Goal: Task Accomplishment & Management: Use online tool/utility

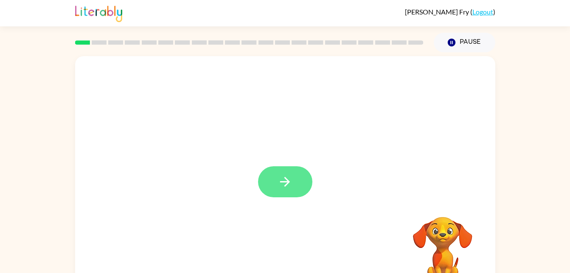
click at [289, 194] on button "button" at bounding box center [285, 181] width 54 height 31
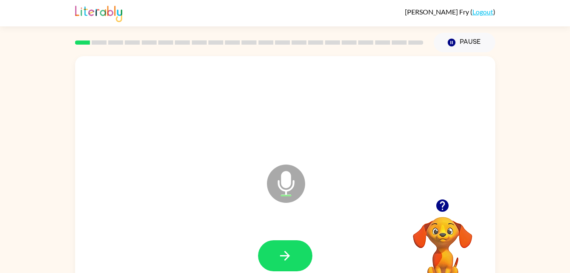
click at [86, 49] on div at bounding box center [249, 43] width 359 height 30
click at [274, 250] on button "button" at bounding box center [285, 255] width 54 height 31
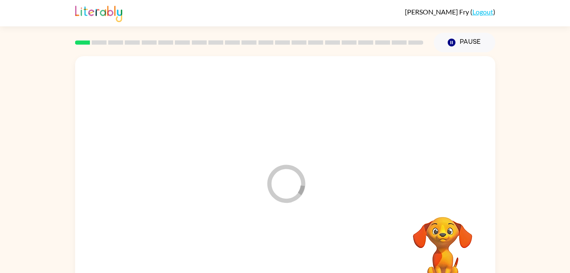
click at [280, 244] on div at bounding box center [285, 256] width 403 height 70
click at [277, 248] on div at bounding box center [285, 256] width 403 height 70
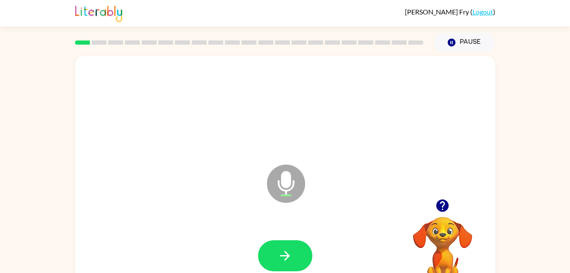
click at [283, 192] on icon at bounding box center [286, 183] width 38 height 38
click at [274, 186] on icon at bounding box center [286, 183] width 38 height 38
click at [283, 190] on icon "Microphone The Microphone is here when it is your turn to talk" at bounding box center [328, 194] width 127 height 64
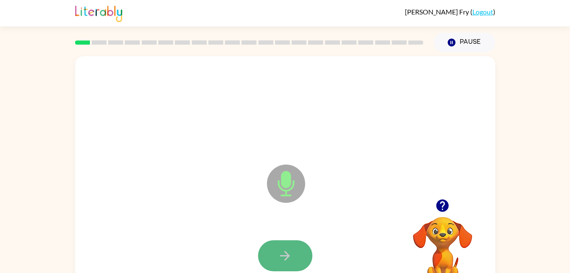
click at [293, 258] on button "button" at bounding box center [285, 255] width 54 height 31
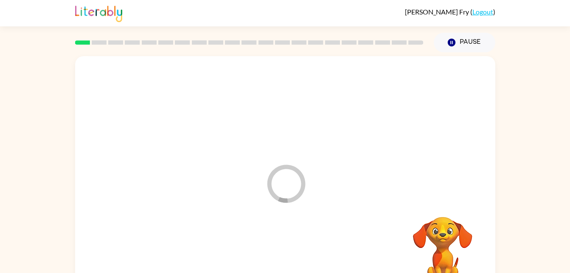
click at [290, 251] on div at bounding box center [285, 256] width 403 height 70
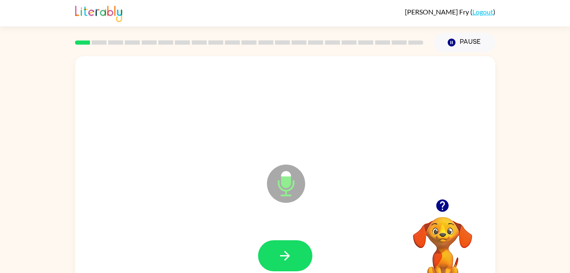
click at [323, 118] on div at bounding box center [285, 108] width 403 height 70
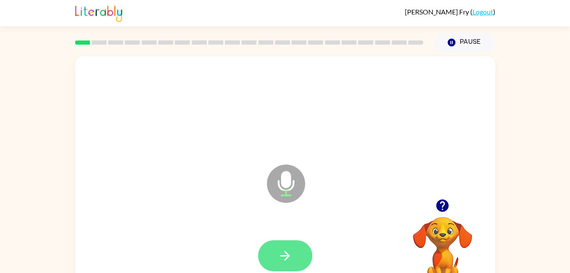
click at [296, 257] on button "button" at bounding box center [285, 255] width 54 height 31
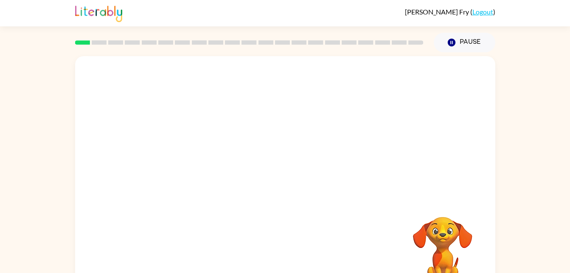
click at [326, 118] on div at bounding box center [285, 127] width 420 height 143
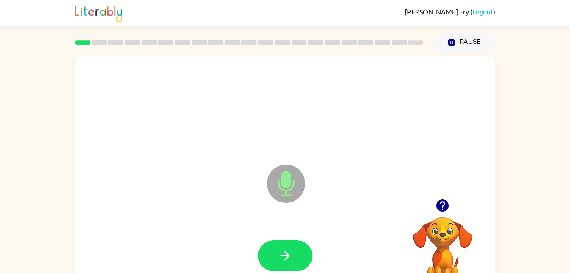
click at [441, 204] on icon "button" at bounding box center [443, 205] width 12 height 12
click at [288, 187] on icon at bounding box center [286, 183] width 38 height 38
click at [284, 270] on button "button" at bounding box center [285, 255] width 54 height 31
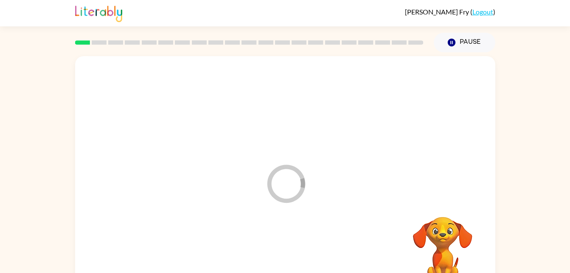
click at [298, 254] on div at bounding box center [285, 256] width 403 height 70
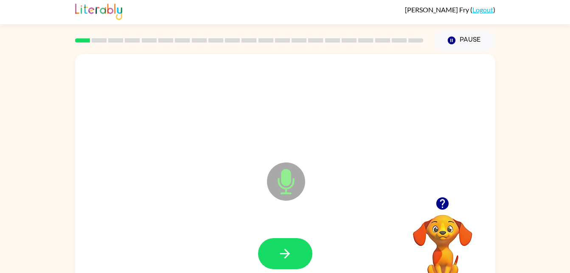
scroll to position [3, 0]
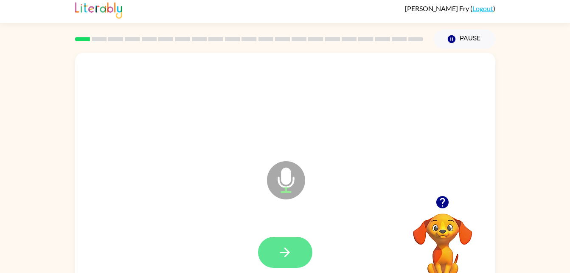
click at [306, 251] on button "button" at bounding box center [285, 252] width 54 height 31
click at [287, 257] on div at bounding box center [285, 252] width 54 height 31
click at [285, 253] on icon "button" at bounding box center [285, 252] width 15 height 15
click at [282, 260] on button "button" at bounding box center [285, 252] width 54 height 31
click at [294, 240] on button "button" at bounding box center [285, 252] width 54 height 31
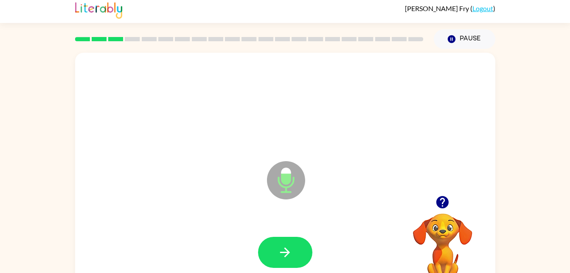
click at [318, 190] on icon "Microphone The Microphone is here when it is your turn to talk" at bounding box center [328, 191] width 127 height 64
click at [326, 118] on div at bounding box center [285, 105] width 403 height 70
click at [293, 246] on button "button" at bounding box center [285, 252] width 54 height 31
click at [291, 176] on icon at bounding box center [286, 180] width 38 height 38
click at [326, 118] on div at bounding box center [285, 105] width 403 height 70
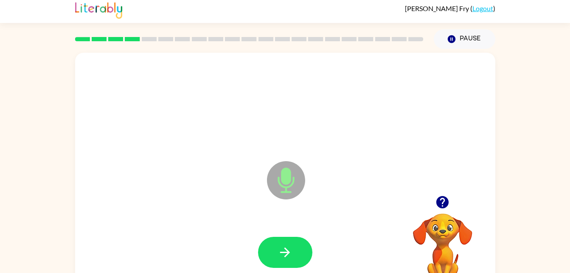
click at [317, 259] on div at bounding box center [285, 252] width 403 height 70
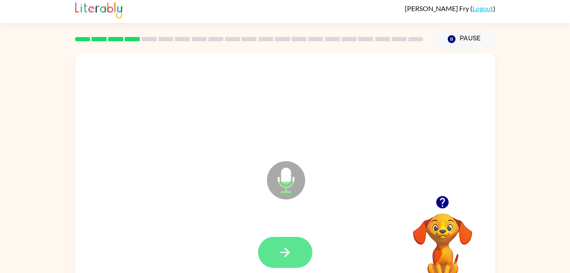
click at [295, 251] on button "button" at bounding box center [285, 252] width 54 height 31
click at [296, 250] on button "button" at bounding box center [285, 252] width 54 height 31
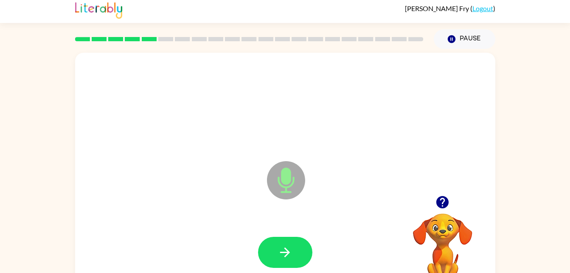
click at [271, 171] on icon at bounding box center [286, 180] width 38 height 38
click at [286, 245] on icon "button" at bounding box center [285, 252] width 15 height 15
click at [326, 118] on div at bounding box center [285, 105] width 403 height 70
click at [292, 258] on icon "button" at bounding box center [285, 252] width 15 height 15
click at [326, 118] on div at bounding box center [285, 105] width 403 height 70
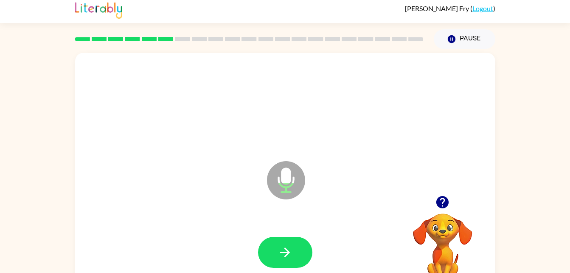
click at [326, 118] on div at bounding box center [285, 105] width 403 height 70
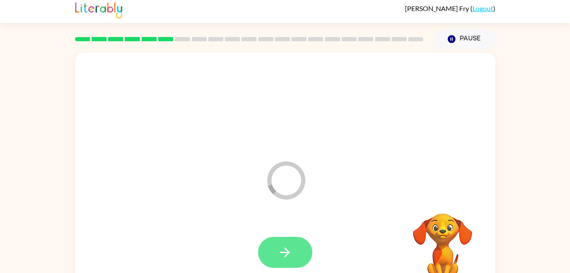
click at [296, 241] on button "button" at bounding box center [285, 252] width 54 height 31
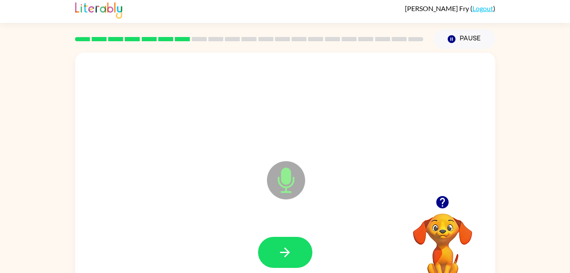
click at [326, 118] on div at bounding box center [285, 105] width 403 height 70
click at [282, 251] on icon "button" at bounding box center [285, 252] width 10 height 10
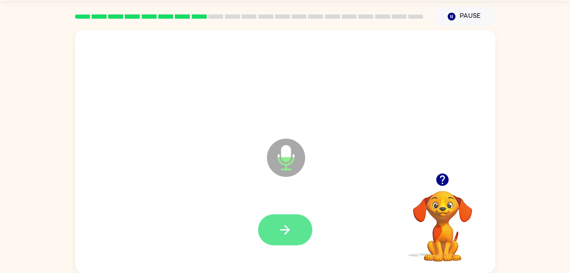
click at [296, 238] on button "button" at bounding box center [285, 229] width 54 height 31
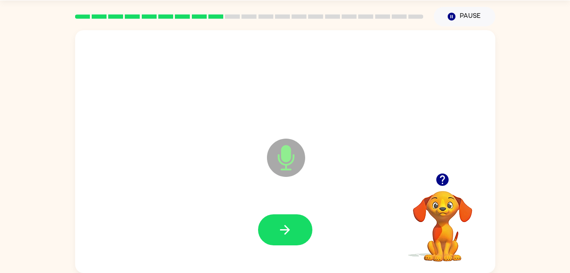
click at [326, 118] on div "Microphone The Microphone is here when it is your turn to talk" at bounding box center [285, 151] width 420 height 243
click at [289, 242] on button "button" at bounding box center [285, 229] width 54 height 31
click at [326, 118] on div "Microphone The Microphone is here when it is your turn to talk" at bounding box center [285, 151] width 420 height 243
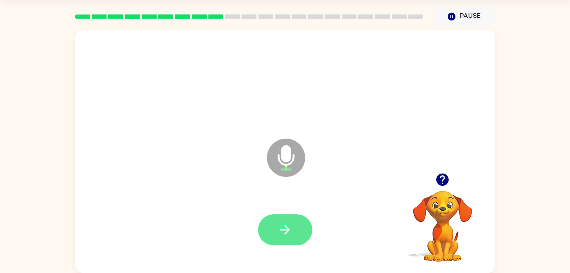
click at [297, 214] on button "button" at bounding box center [285, 229] width 54 height 31
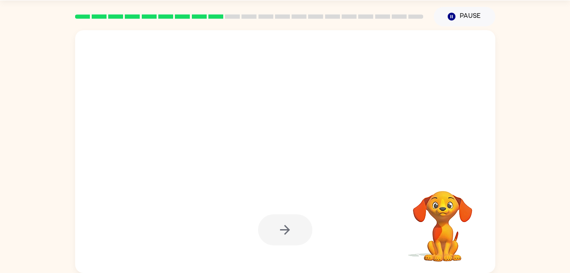
click at [326, 118] on div at bounding box center [285, 151] width 420 height 243
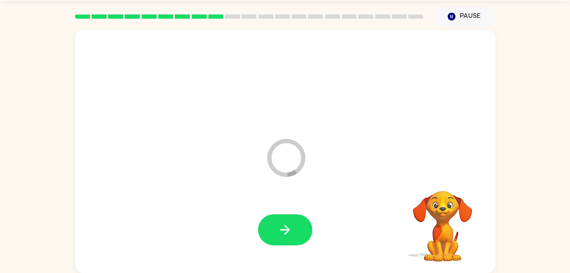
click at [326, 118] on div "Loader Your response is being sent to our graders" at bounding box center [285, 151] width 420 height 243
click at [326, 118] on div "Microphone The Microphone is here when it is your turn to talk" at bounding box center [285, 151] width 420 height 243
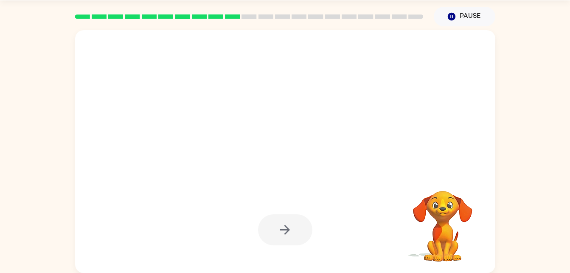
click at [326, 118] on div at bounding box center [285, 151] width 420 height 243
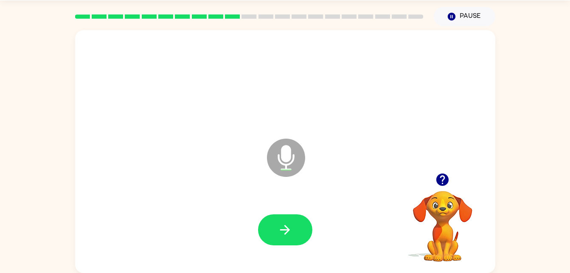
click at [326, 118] on div "Microphone The Microphone is here when it is your turn to talk" at bounding box center [285, 151] width 420 height 243
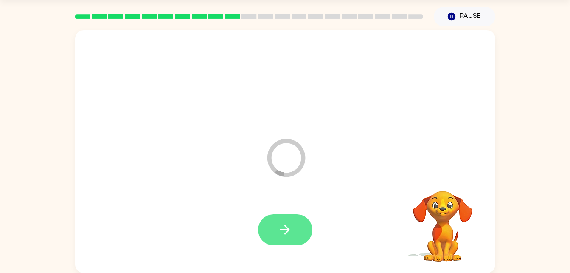
click at [291, 219] on button "button" at bounding box center [285, 229] width 54 height 31
click at [290, 228] on div at bounding box center [285, 229] width 54 height 31
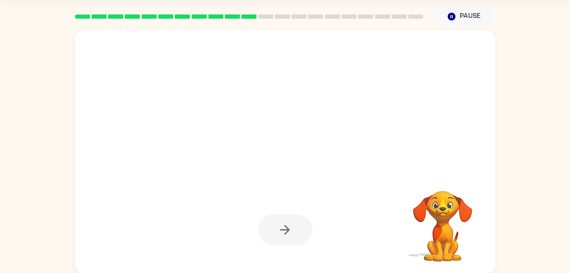
click at [285, 228] on div at bounding box center [285, 229] width 54 height 31
click at [297, 222] on div at bounding box center [285, 229] width 54 height 31
click at [297, 221] on div at bounding box center [285, 229] width 54 height 31
click at [281, 229] on div at bounding box center [285, 229] width 54 height 31
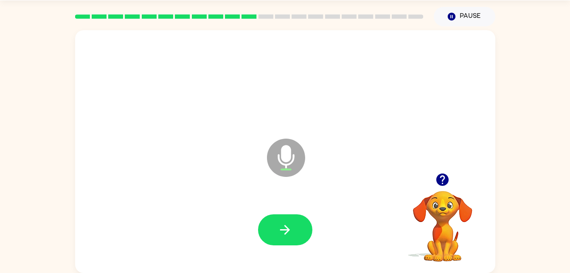
scroll to position [0, 0]
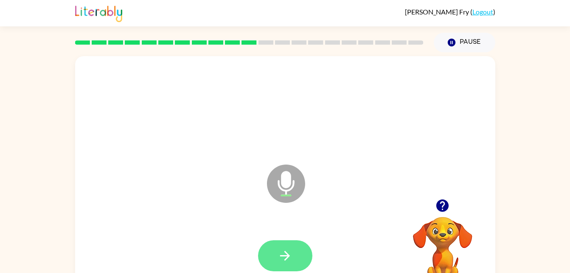
click at [259, 248] on button "button" at bounding box center [285, 255] width 54 height 31
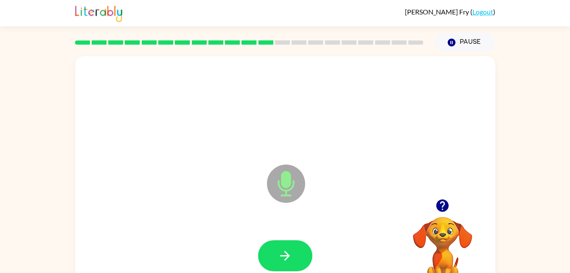
scroll to position [26, 0]
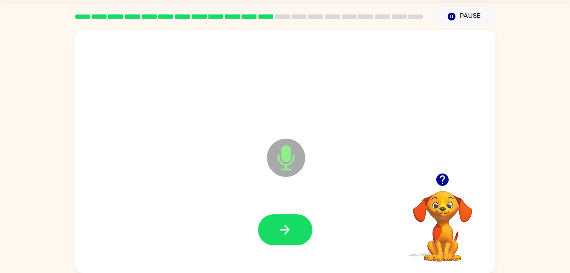
click at [326, 118] on div "Microphone The Microphone is here when it is your turn to talk" at bounding box center [285, 151] width 420 height 243
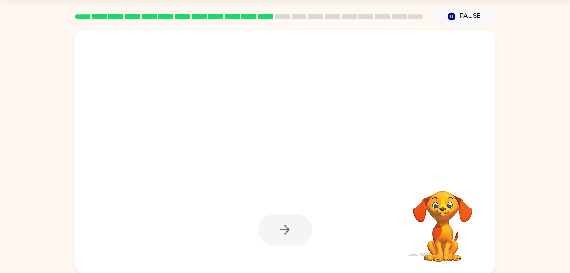
click at [291, 208] on div at bounding box center [285, 230] width 403 height 70
click at [299, 226] on div at bounding box center [285, 229] width 54 height 31
click at [296, 234] on div at bounding box center [285, 229] width 54 height 31
click at [282, 221] on div at bounding box center [285, 229] width 54 height 31
click at [288, 226] on div at bounding box center [285, 229] width 54 height 31
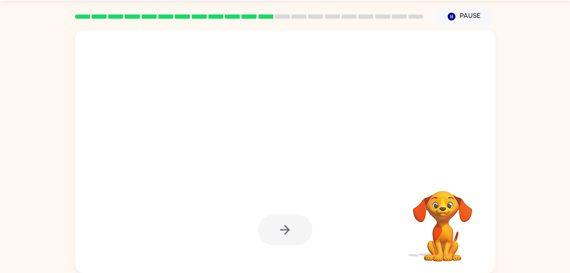
click at [292, 226] on div at bounding box center [285, 229] width 54 height 31
click at [292, 231] on div at bounding box center [285, 229] width 54 height 31
click at [291, 230] on div at bounding box center [285, 229] width 54 height 31
click at [287, 224] on div at bounding box center [285, 229] width 54 height 31
click at [297, 225] on div at bounding box center [285, 229] width 54 height 31
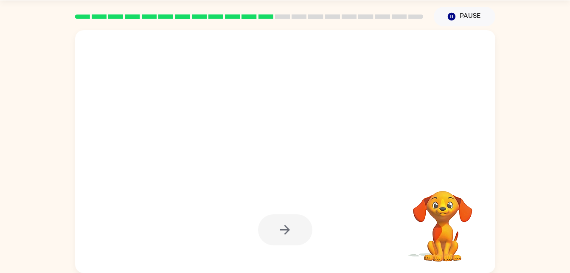
click at [302, 220] on div at bounding box center [285, 229] width 54 height 31
click at [292, 230] on div at bounding box center [285, 229] width 54 height 31
click at [279, 232] on icon "button" at bounding box center [285, 229] width 15 height 15
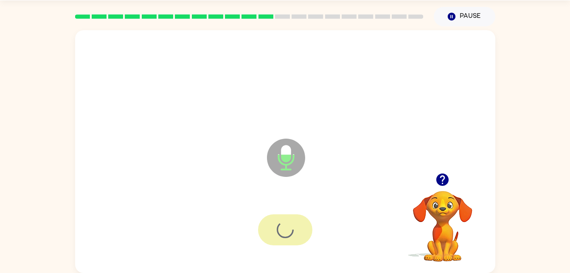
click at [288, 231] on div at bounding box center [285, 229] width 54 height 31
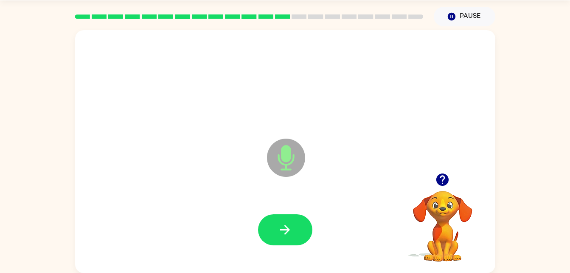
click at [326, 118] on div "Microphone The Microphone is here when it is your turn to talk" at bounding box center [285, 151] width 420 height 243
click at [280, 220] on button "button" at bounding box center [285, 229] width 54 height 31
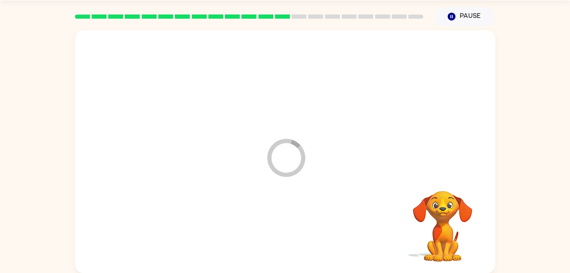
click at [293, 223] on div at bounding box center [285, 230] width 403 height 70
click at [290, 222] on div at bounding box center [285, 230] width 403 height 70
click at [282, 224] on div at bounding box center [285, 230] width 403 height 70
click at [287, 233] on div at bounding box center [285, 230] width 403 height 70
click at [277, 235] on div "Your browser must support playing .mp4 files to use Literably. Please try using…" at bounding box center [285, 151] width 420 height 243
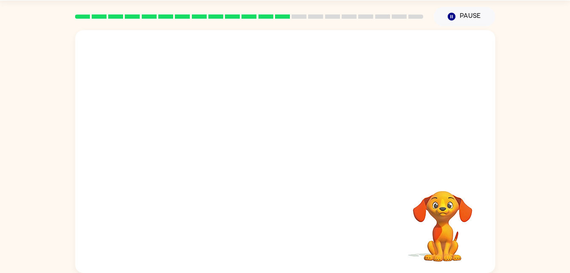
click at [276, 239] on div "Your browser must support playing .mp4 files to use Literably. Please try using…" at bounding box center [285, 151] width 420 height 243
click at [296, 230] on div "Your browser must support playing .mp4 files to use Literably. Please try using…" at bounding box center [285, 151] width 420 height 243
click at [292, 219] on div "Your browser must support playing .mp4 files to use Literably. Please try using…" at bounding box center [285, 151] width 420 height 243
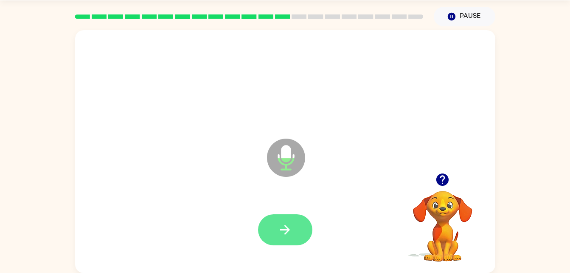
click at [294, 234] on button "button" at bounding box center [285, 229] width 54 height 31
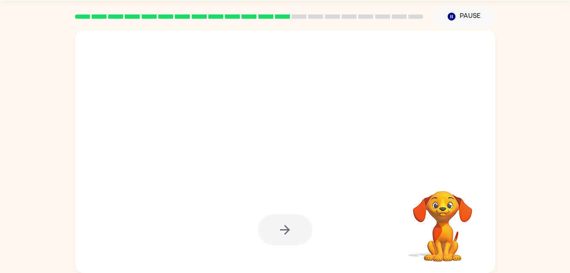
click at [278, 238] on div at bounding box center [285, 229] width 54 height 31
click at [287, 231] on div at bounding box center [285, 229] width 54 height 31
click at [290, 229] on div at bounding box center [285, 229] width 54 height 31
click at [285, 234] on div at bounding box center [285, 229] width 54 height 31
click at [288, 233] on div at bounding box center [285, 229] width 54 height 31
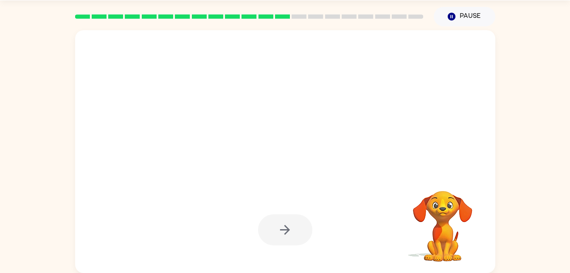
click at [283, 229] on div at bounding box center [285, 229] width 54 height 31
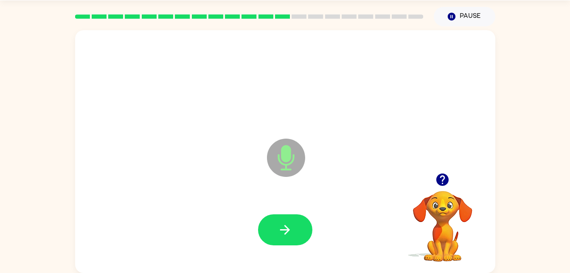
scroll to position [0, 0]
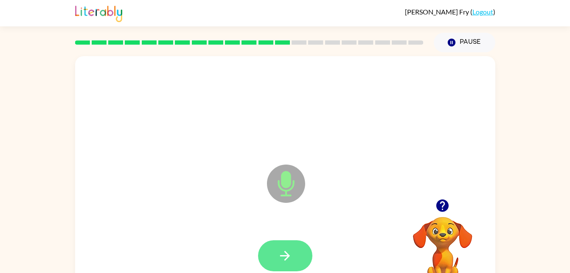
click at [292, 242] on button "button" at bounding box center [285, 255] width 54 height 31
click at [288, 252] on div at bounding box center [285, 255] width 54 height 31
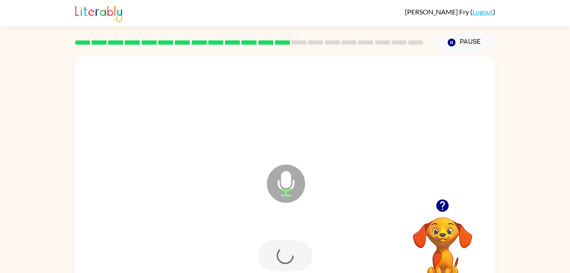
click at [286, 253] on div at bounding box center [285, 255] width 54 height 31
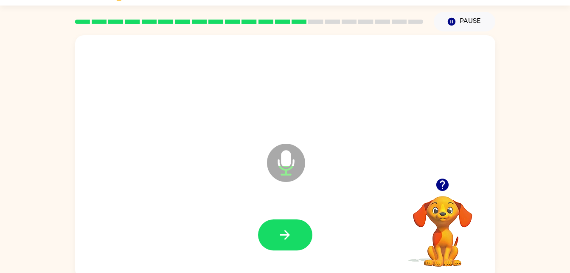
scroll to position [20, 0]
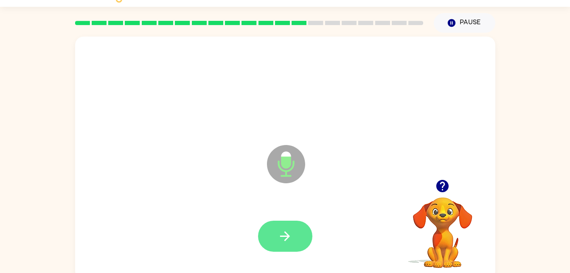
click at [290, 239] on icon "button" at bounding box center [285, 235] width 15 height 15
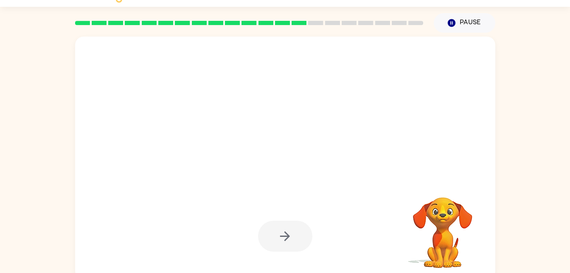
click at [295, 229] on div at bounding box center [285, 235] width 54 height 31
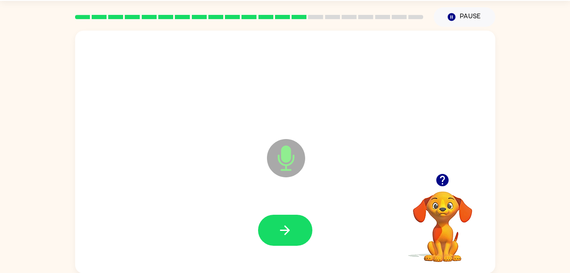
scroll to position [26, 0]
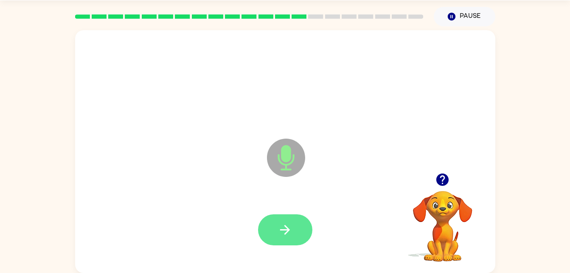
click at [302, 229] on button "button" at bounding box center [285, 229] width 54 height 31
click at [294, 228] on button "button" at bounding box center [285, 229] width 54 height 31
click at [296, 225] on button "button" at bounding box center [285, 229] width 54 height 31
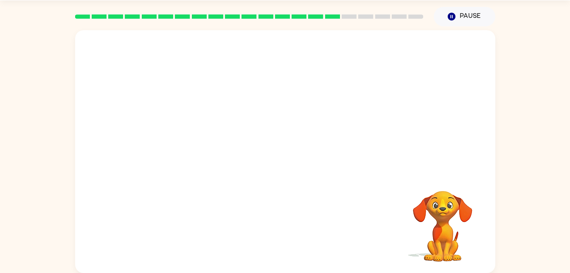
click at [291, 235] on div at bounding box center [285, 230] width 403 height 70
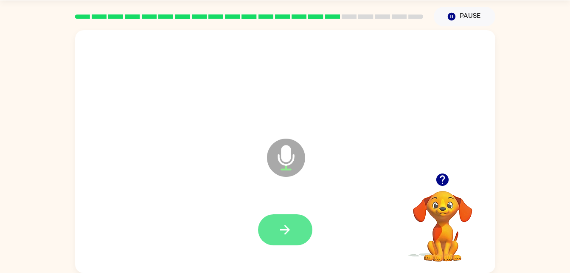
click at [297, 238] on button "button" at bounding box center [285, 229] width 54 height 31
click at [280, 226] on icon "button" at bounding box center [285, 229] width 15 height 15
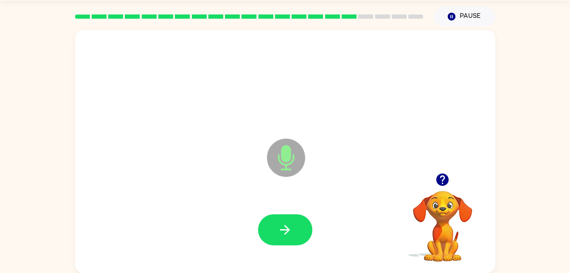
click at [319, 237] on div at bounding box center [285, 230] width 403 height 70
click at [287, 241] on button "button" at bounding box center [285, 229] width 54 height 31
click at [283, 221] on button "button" at bounding box center [285, 229] width 54 height 31
click at [284, 236] on icon "button" at bounding box center [285, 229] width 15 height 15
click at [294, 227] on button "button" at bounding box center [285, 229] width 54 height 31
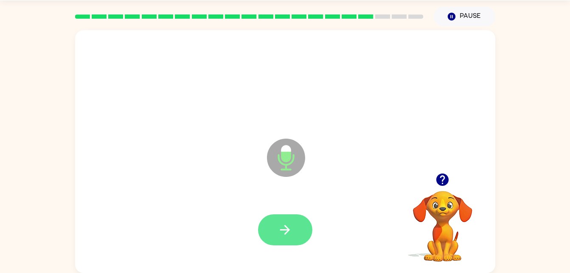
click at [289, 234] on icon "button" at bounding box center [285, 229] width 15 height 15
click at [280, 234] on icon "button" at bounding box center [285, 229] width 15 height 15
click at [290, 230] on icon "button" at bounding box center [285, 229] width 15 height 15
click at [277, 223] on button "button" at bounding box center [285, 229] width 54 height 31
click at [297, 229] on button "button" at bounding box center [285, 229] width 54 height 31
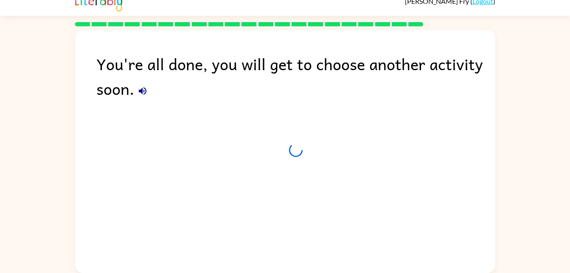
scroll to position [11, 0]
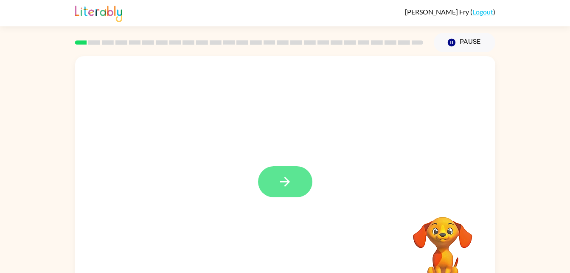
click at [267, 178] on button "button" at bounding box center [285, 181] width 54 height 31
click at [291, 176] on div at bounding box center [265, 162] width 363 height 31
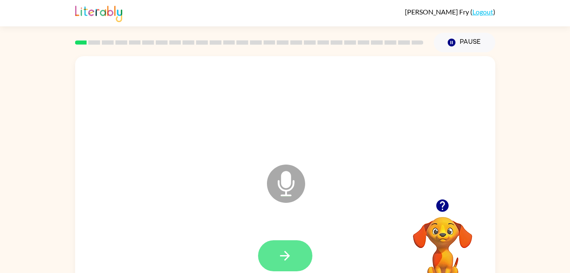
click at [282, 241] on button "button" at bounding box center [285, 255] width 54 height 31
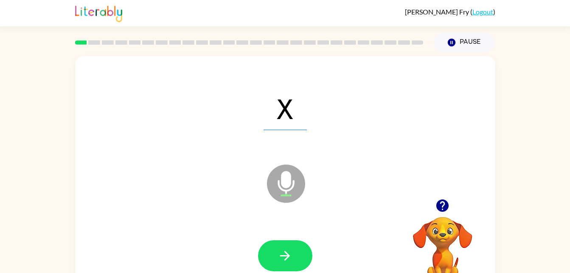
click at [319, 268] on div at bounding box center [285, 256] width 403 height 70
click at [294, 259] on button "button" at bounding box center [285, 255] width 54 height 31
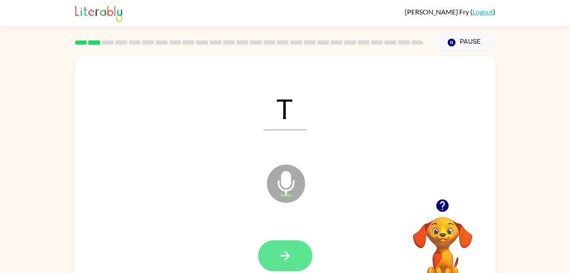
click at [286, 240] on button "button" at bounding box center [285, 255] width 54 height 31
click at [293, 258] on button "button" at bounding box center [285, 255] width 54 height 31
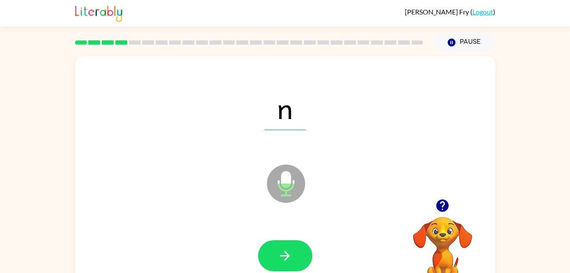
click at [326, 118] on div "n" at bounding box center [285, 108] width 403 height 70
click at [279, 260] on icon "button" at bounding box center [285, 255] width 15 height 15
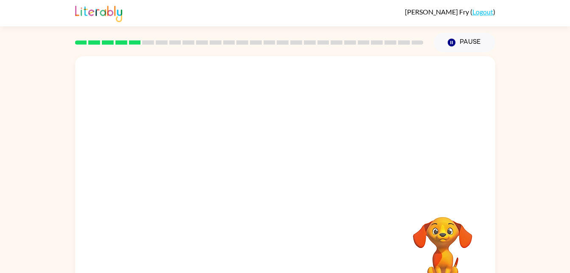
click at [326, 118] on div at bounding box center [285, 127] width 420 height 143
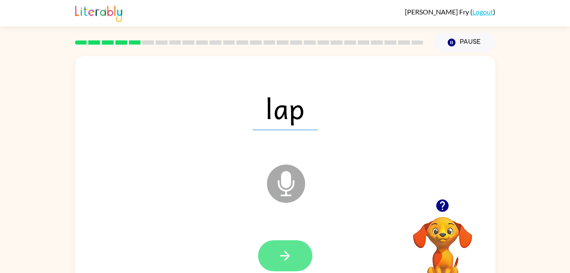
click at [282, 251] on icon "button" at bounding box center [285, 255] width 15 height 15
click at [282, 245] on button "button" at bounding box center [285, 255] width 54 height 31
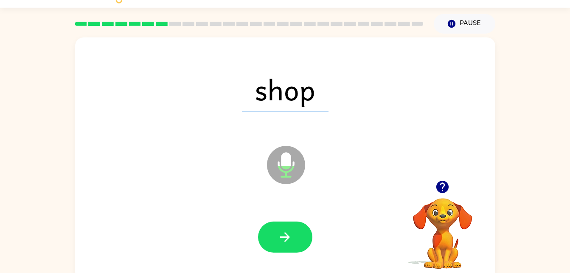
scroll to position [26, 0]
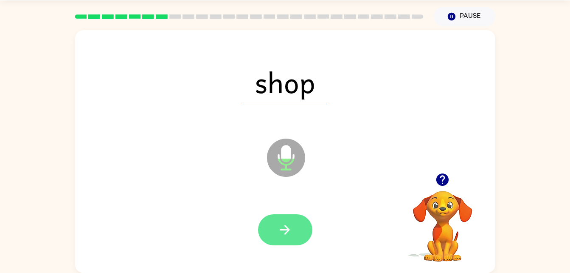
click at [276, 238] on button "button" at bounding box center [285, 229] width 54 height 31
click at [296, 226] on button "button" at bounding box center [285, 229] width 54 height 31
click at [299, 217] on button "button" at bounding box center [285, 229] width 54 height 31
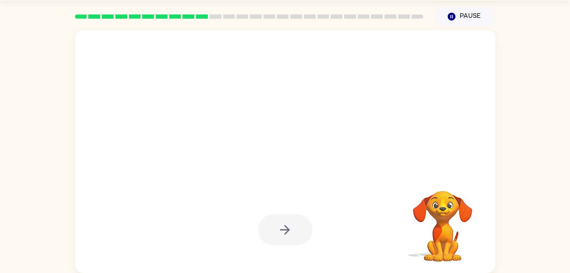
click at [326, 118] on div at bounding box center [285, 151] width 420 height 243
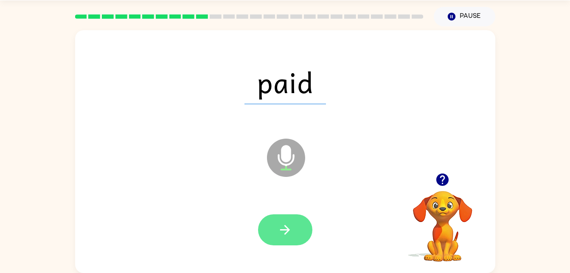
click at [288, 234] on icon "button" at bounding box center [285, 229] width 15 height 15
click at [296, 240] on button "button" at bounding box center [285, 229] width 54 height 31
click at [279, 229] on icon "button" at bounding box center [285, 229] width 15 height 15
click at [281, 240] on button "button" at bounding box center [285, 229] width 54 height 31
click at [286, 233] on icon "button" at bounding box center [285, 230] width 10 height 10
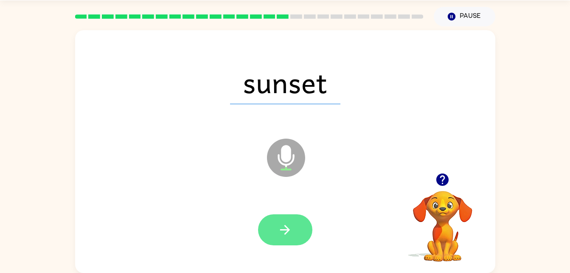
click at [291, 217] on button "button" at bounding box center [285, 229] width 54 height 31
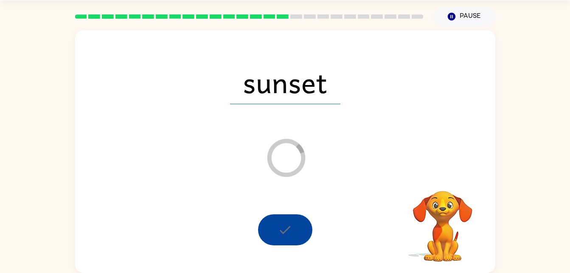
click at [326, 118] on div "sunset Loader Your response is being sent to our graders" at bounding box center [285, 151] width 420 height 243
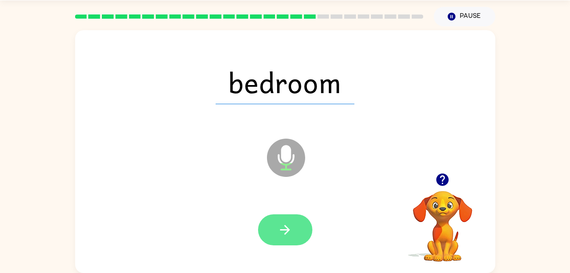
click at [277, 214] on button "button" at bounding box center [285, 229] width 54 height 31
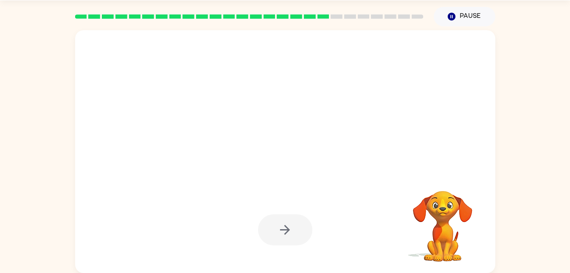
click at [326, 118] on div at bounding box center [285, 151] width 420 height 243
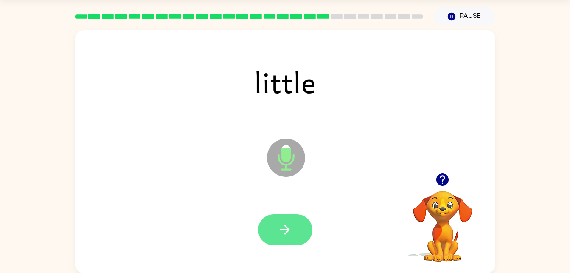
click at [288, 234] on icon "button" at bounding box center [285, 229] width 15 height 15
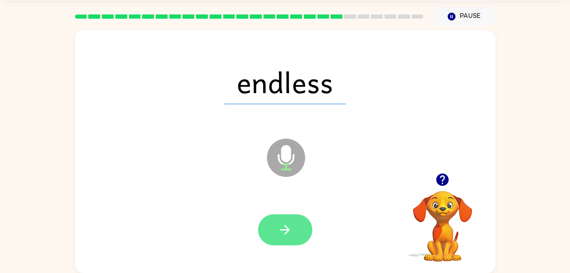
click at [282, 228] on icon "button" at bounding box center [285, 229] width 15 height 15
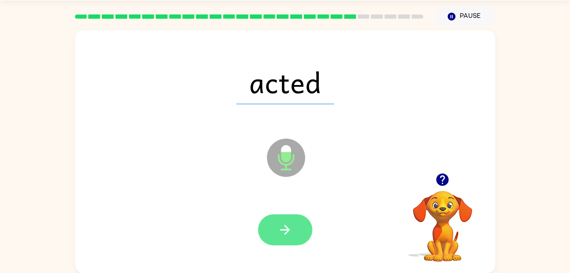
click at [281, 221] on button "button" at bounding box center [285, 229] width 54 height 31
click at [288, 228] on icon "button" at bounding box center [285, 230] width 10 height 10
click at [293, 228] on button "button" at bounding box center [285, 229] width 54 height 31
click at [270, 220] on button "button" at bounding box center [285, 229] width 54 height 31
click at [290, 225] on icon "button" at bounding box center [285, 229] width 15 height 15
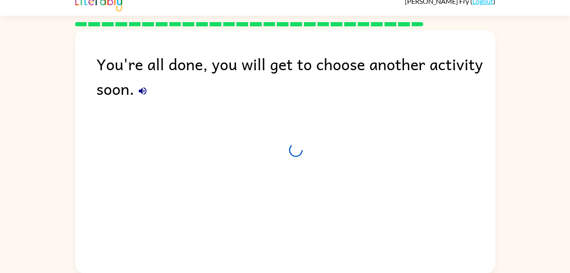
scroll to position [11, 0]
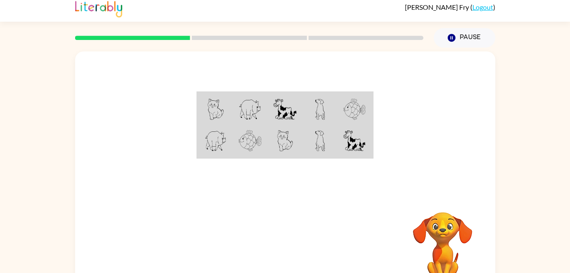
scroll to position [8, 0]
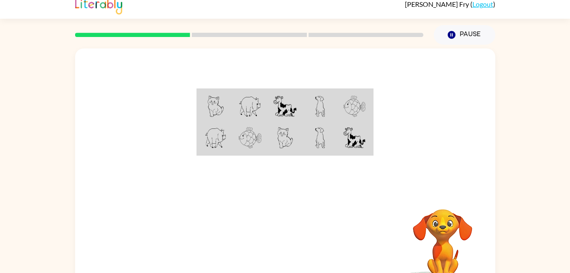
click at [326, 118] on td at bounding box center [320, 106] width 35 height 33
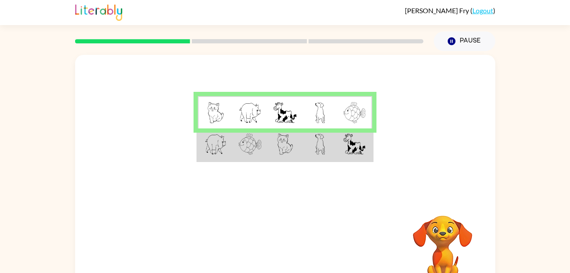
scroll to position [0, 0]
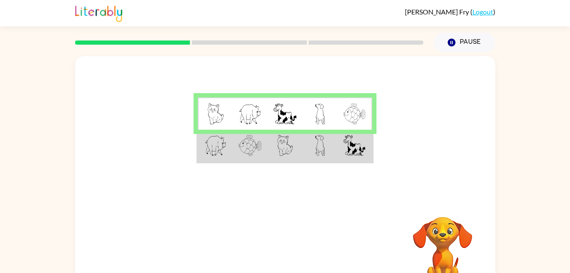
click at [326, 118] on td at bounding box center [320, 113] width 35 height 33
click at [359, 128] on td at bounding box center [355, 113] width 35 height 33
click at [359, 148] on img at bounding box center [355, 145] width 22 height 21
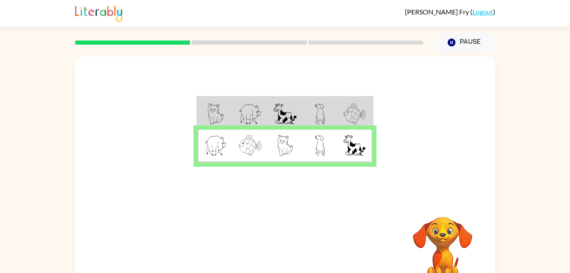
click at [359, 144] on img at bounding box center [355, 145] width 22 height 21
click at [283, 251] on icon "button" at bounding box center [285, 251] width 10 height 10
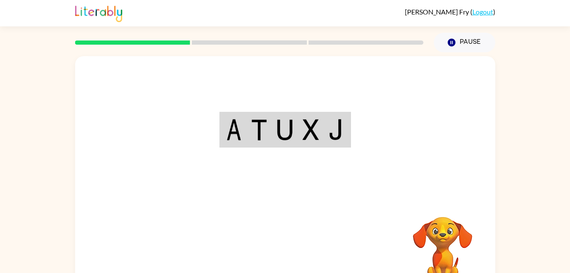
click at [295, 254] on div "Your browser must support playing .mp4 files to use Literably. Please try using…" at bounding box center [285, 177] width 420 height 243
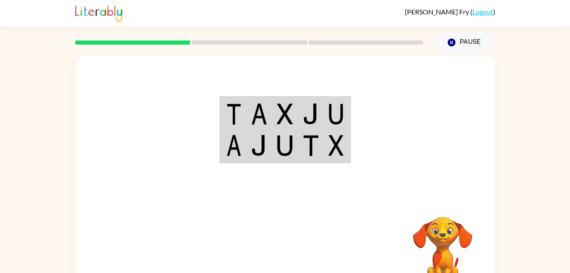
click at [326, 118] on td at bounding box center [337, 113] width 26 height 33
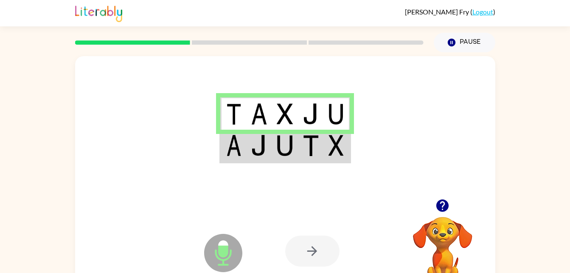
click at [310, 254] on div at bounding box center [312, 250] width 54 height 31
click at [289, 144] on img at bounding box center [285, 145] width 16 height 21
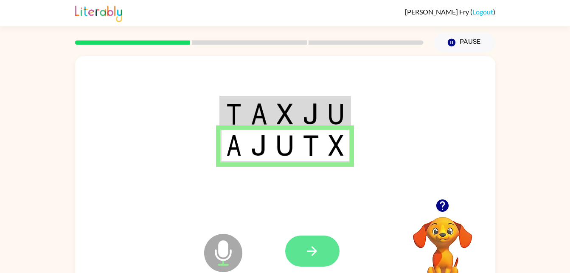
click at [320, 247] on button "button" at bounding box center [312, 250] width 54 height 31
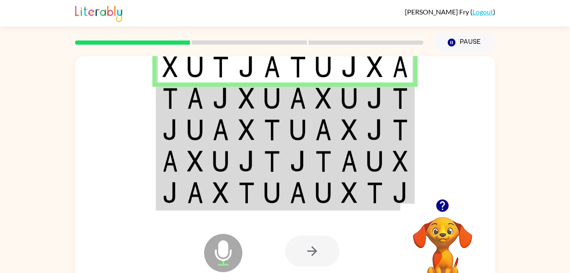
click at [326, 118] on td at bounding box center [324, 129] width 26 height 31
click at [361, 103] on td at bounding box center [350, 97] width 26 height 31
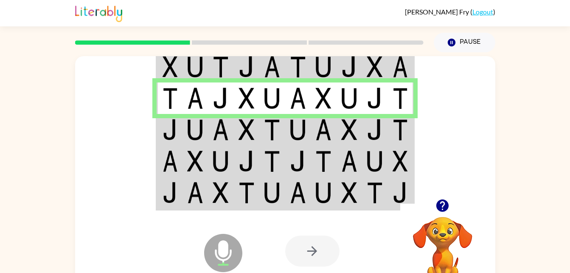
click at [326, 118] on td at bounding box center [324, 129] width 26 height 31
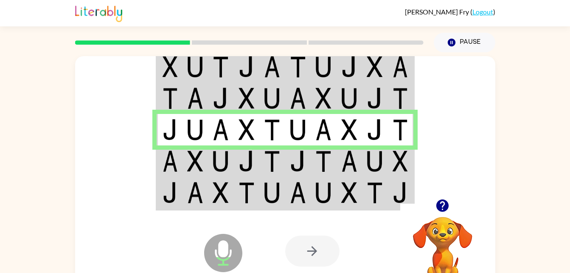
click at [326, 118] on td at bounding box center [324, 129] width 26 height 31
click at [365, 163] on td at bounding box center [375, 160] width 26 height 31
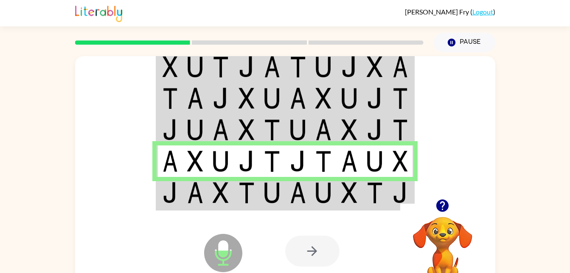
click at [326, 118] on td at bounding box center [324, 129] width 26 height 31
click at [354, 187] on img at bounding box center [349, 192] width 16 height 21
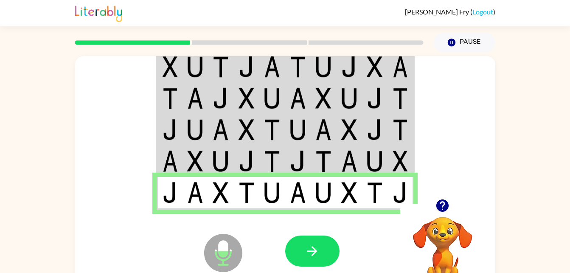
click at [290, 271] on icon "Microphone The Microphone is here when it is your turn to talk" at bounding box center [265, 263] width 127 height 64
click at [304, 244] on button "button" at bounding box center [312, 250] width 54 height 31
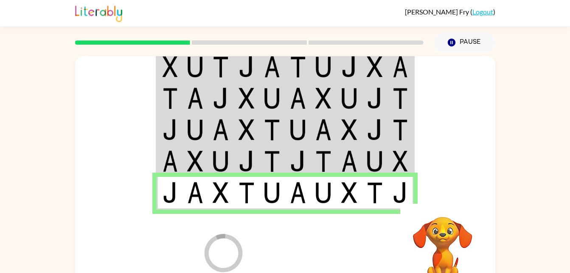
click at [309, 257] on div at bounding box center [347, 251] width 125 height 96
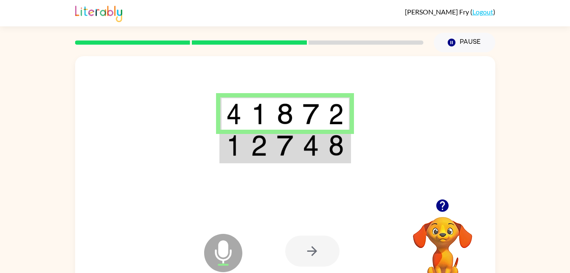
click at [326, 118] on td at bounding box center [337, 113] width 26 height 33
click at [254, 148] on img at bounding box center [259, 145] width 16 height 21
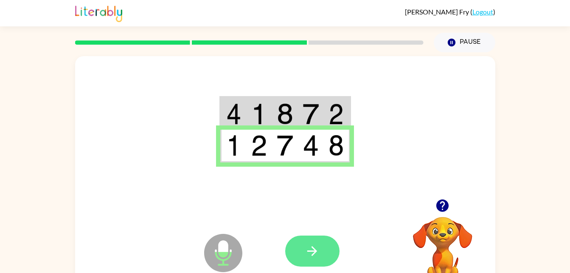
click at [312, 247] on icon "button" at bounding box center [312, 251] width 10 height 10
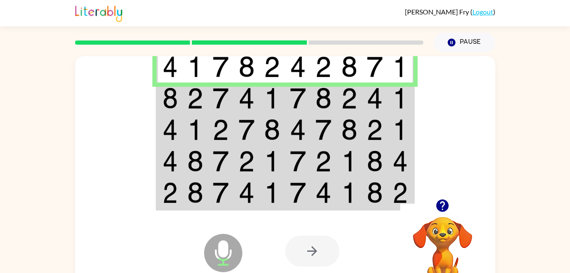
click at [326, 118] on td at bounding box center [324, 129] width 26 height 31
click at [338, 92] on td at bounding box center [350, 97] width 26 height 31
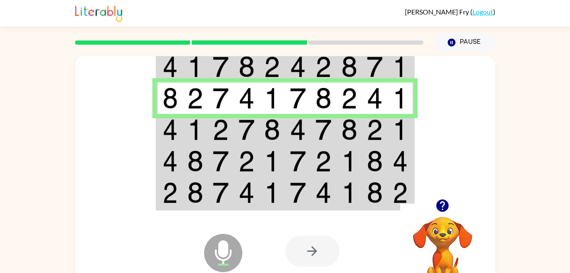
click at [313, 134] on td at bounding box center [324, 129] width 26 height 31
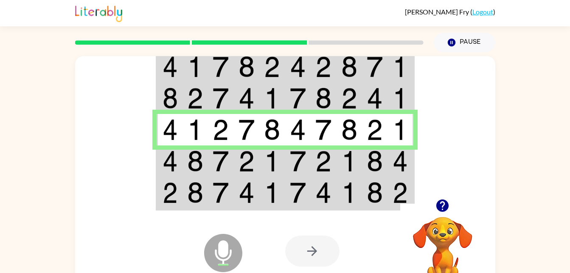
click at [357, 152] on img at bounding box center [349, 160] width 16 height 21
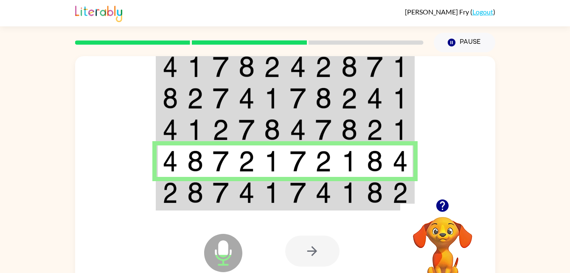
click at [285, 195] on td at bounding box center [298, 193] width 26 height 33
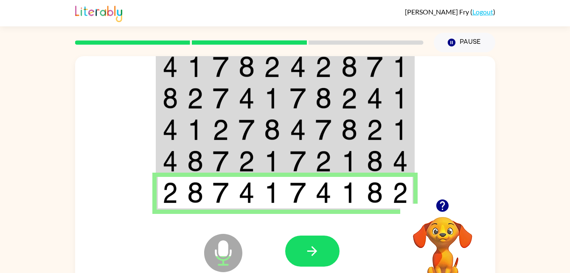
click at [326, 118] on td at bounding box center [324, 129] width 26 height 31
click at [319, 254] on icon "button" at bounding box center [312, 250] width 15 height 15
